Goal: Information Seeking & Learning: Learn about a topic

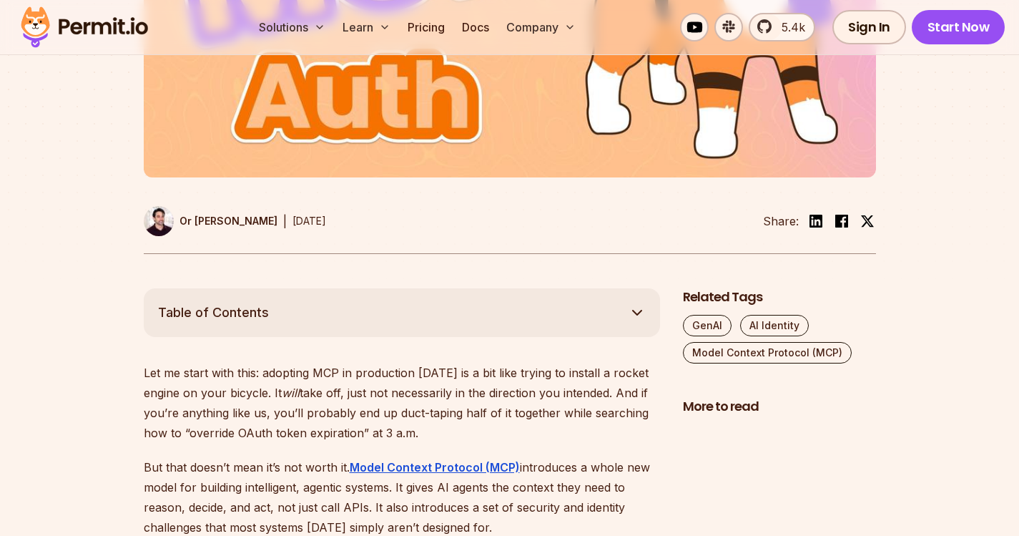
scroll to position [729, 0]
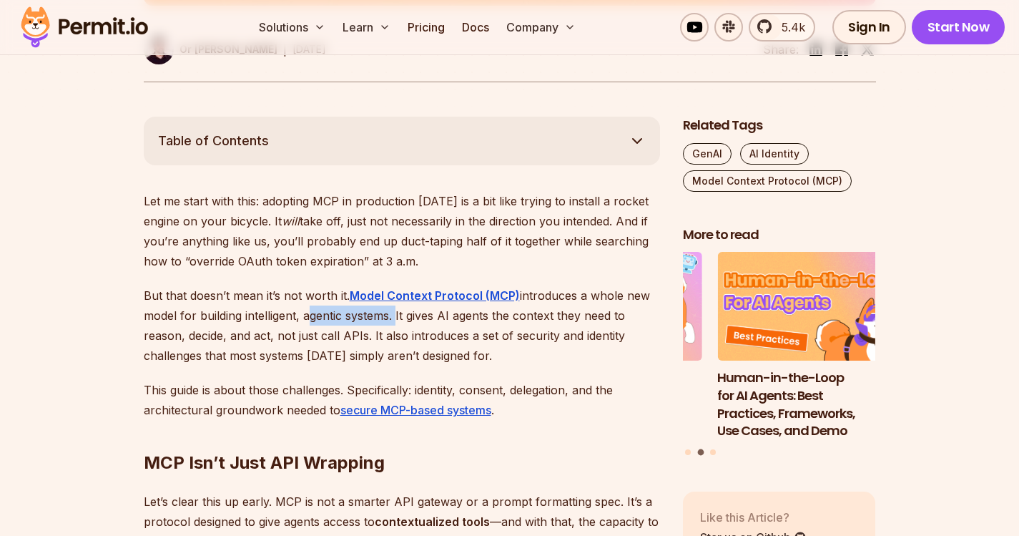
drag, startPoint x: 303, startPoint y: 316, endPoint x: 395, endPoint y: 310, distance: 91.8
click at [395, 310] on p "But that doesn’t mean it’s not worth it. Model Context Protocol (MCP) introduce…" at bounding box center [402, 325] width 517 height 80
click at [422, 313] on p "But that doesn’t mean it’s not worth it. Model Context Protocol (MCP) introduce…" at bounding box center [402, 325] width 517 height 80
drag, startPoint x: 400, startPoint y: 315, endPoint x: 431, endPoint y: 336, distance: 37.7
click at [496, 328] on p "But that doesn’t mean it’s not worth it. Model Context Protocol (MCP) introduce…" at bounding box center [402, 325] width 517 height 80
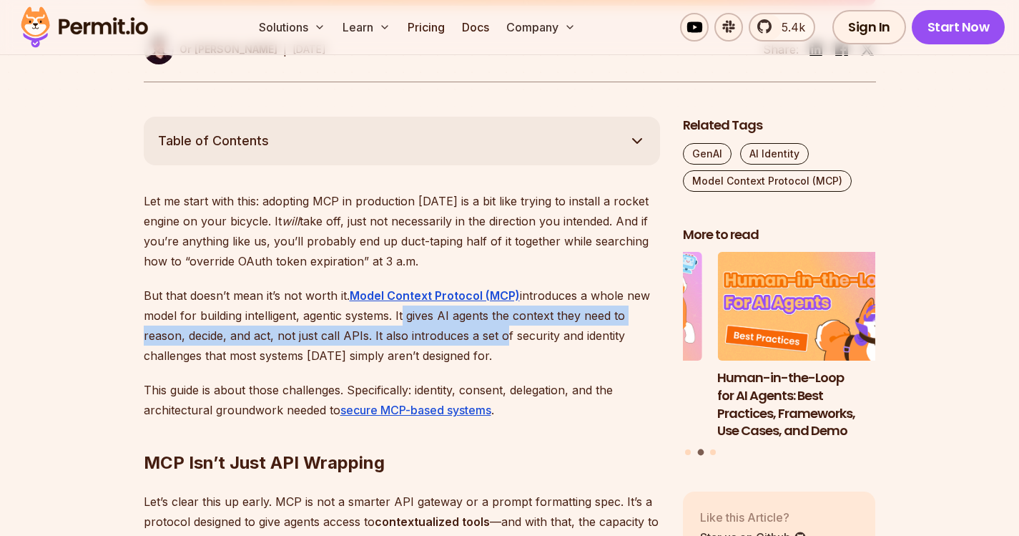
click at [306, 333] on p "But that doesn’t mean it’s not worth it. Model Context Protocol (MCP) introduce…" at bounding box center [402, 325] width 517 height 80
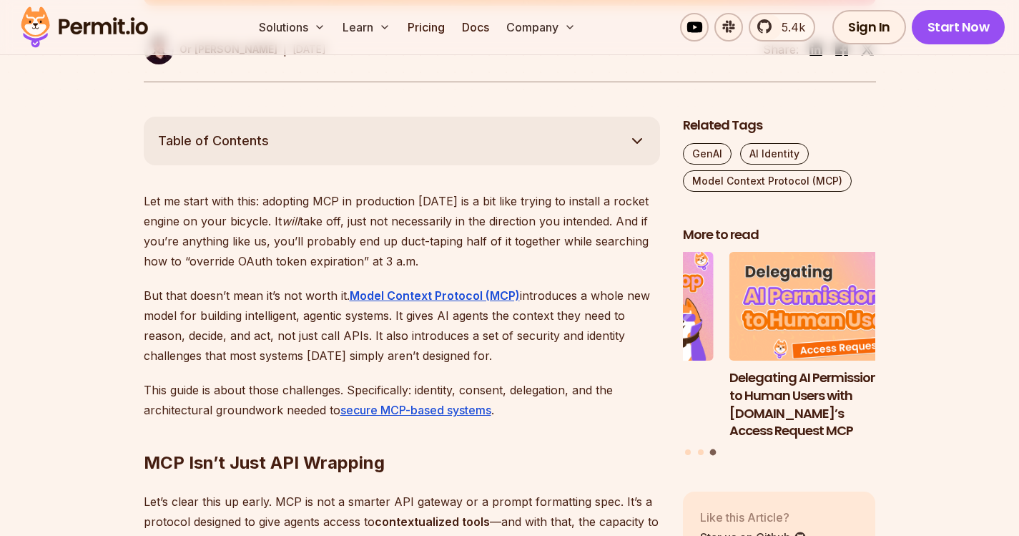
click at [300, 333] on p "But that doesn’t mean it’s not worth it. Model Context Protocol (MCP) introduce…" at bounding box center [402, 325] width 517 height 80
drag, startPoint x: 373, startPoint y: 336, endPoint x: 448, endPoint y: 336, distance: 75.1
click at [448, 336] on p "But that doesn’t mean it’s not worth it. Model Context Protocol (MCP) introduce…" at bounding box center [402, 325] width 517 height 80
click at [511, 344] on p "But that doesn’t mean it’s not worth it. Model Context Protocol (MCP) introduce…" at bounding box center [402, 325] width 517 height 80
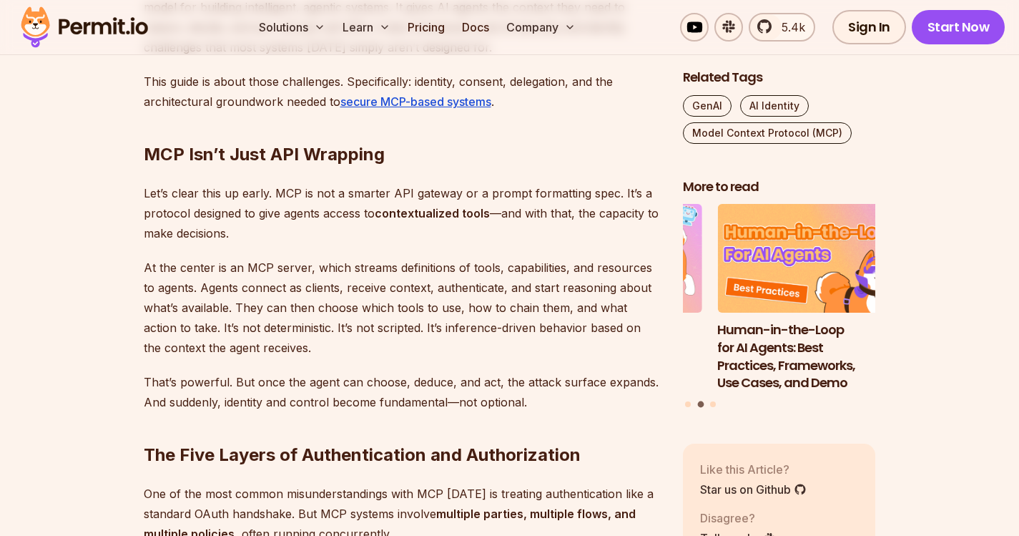
scroll to position [1115, 0]
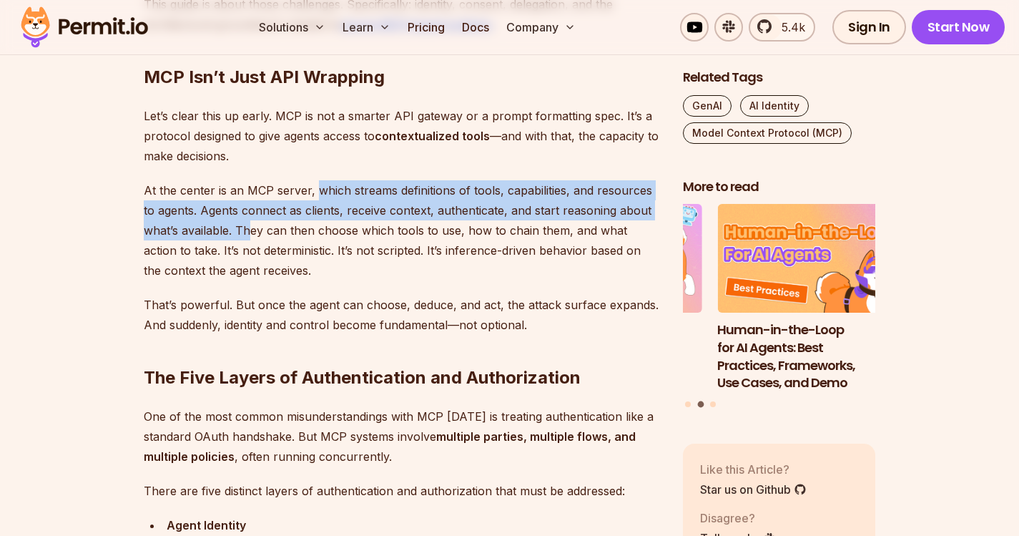
drag, startPoint x: 315, startPoint y: 190, endPoint x: 248, endPoint y: 220, distance: 74.0
click at [248, 220] on p "At the center is an MCP server, which streams definitions of tools, capabilitie…" at bounding box center [402, 230] width 517 height 100
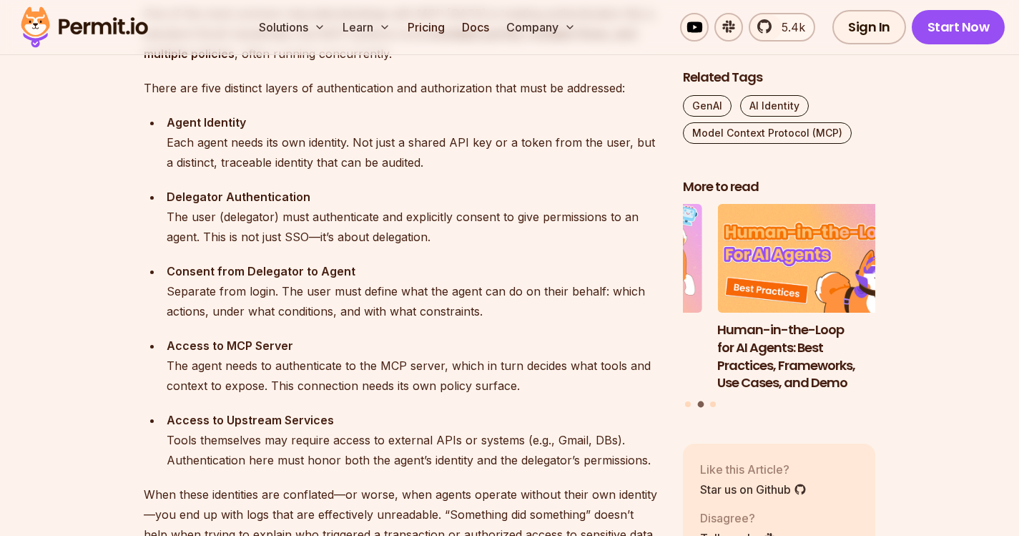
scroll to position [1818, 0]
